Goal: Transaction & Acquisition: Purchase product/service

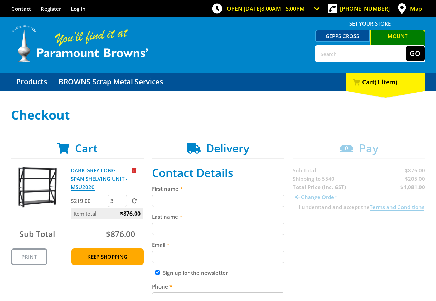
click at [120, 202] on input "3" at bounding box center [117, 200] width 19 height 12
click at [120, 202] on input "2" at bounding box center [117, 200] width 19 height 12
type input "1"
click at [120, 202] on input "1" at bounding box center [117, 200] width 19 height 12
click at [137, 199] on span at bounding box center [134, 200] width 5 height 5
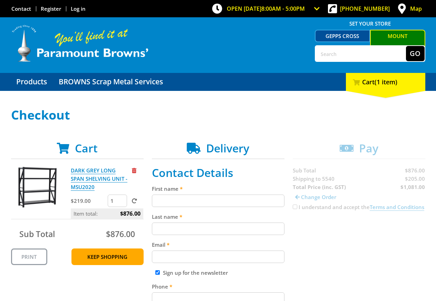
click at [0, 0] on input "submit" at bounding box center [0, 0] width 0 height 0
type input "2"
click at [123, 199] on input "2" at bounding box center [117, 200] width 19 height 12
click at [134, 200] on span at bounding box center [134, 200] width 5 height 5
click at [0, 0] on input "submit" at bounding box center [0, 0] width 0 height 0
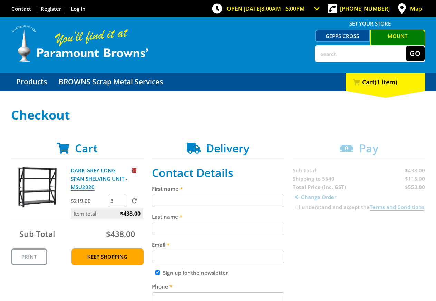
type input "3"
click at [124, 198] on input "3" at bounding box center [117, 200] width 19 height 12
click at [136, 198] on label at bounding box center [132, 200] width 9 height 7
click at [0, 0] on input "submit" at bounding box center [0, 0] width 0 height 0
type input "4"
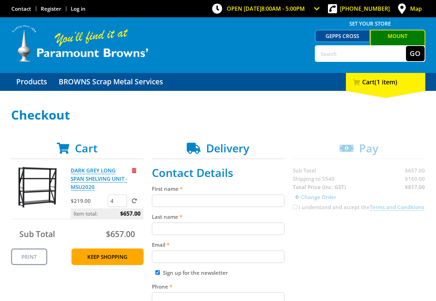
click at [123, 200] on input "4" at bounding box center [117, 200] width 19 height 12
click at [135, 201] on span at bounding box center [134, 200] width 5 height 5
click at [0, 0] on input "submit" at bounding box center [0, 0] width 0 height 0
click at [363, 53] on input "text" at bounding box center [360, 53] width 90 height 15
type input "trb1300l g"
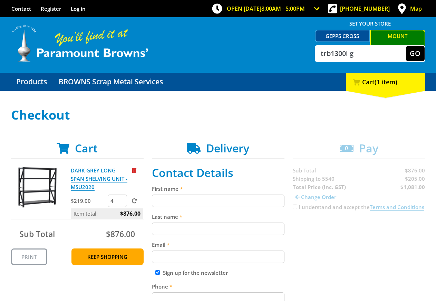
click at [406, 46] on button "Go" at bounding box center [415, 53] width 19 height 15
